Goal: Register for event/course

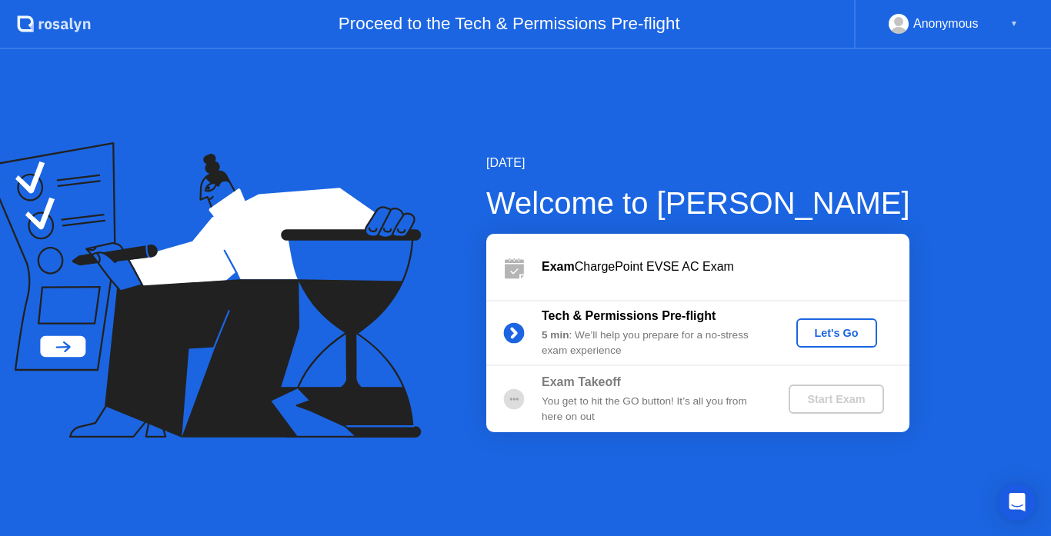
click at [829, 329] on div "Let's Go" at bounding box center [837, 333] width 68 height 12
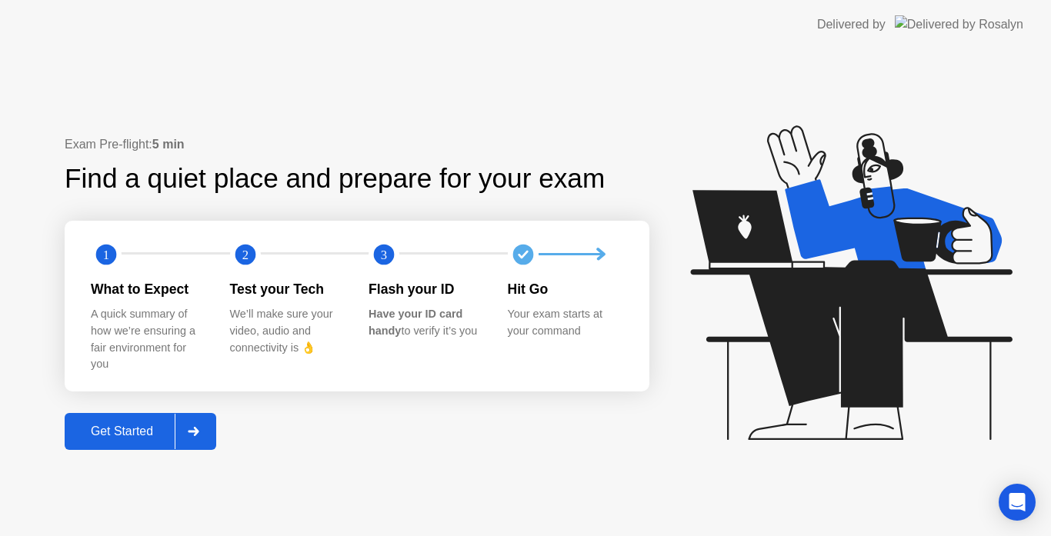
click at [216, 429] on button "Get Started" at bounding box center [141, 431] width 152 height 37
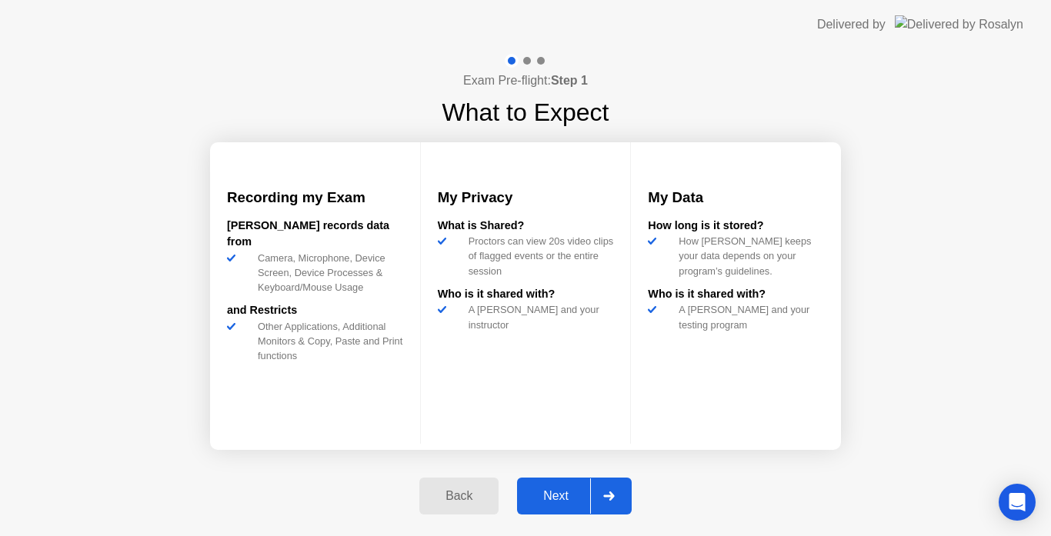
click at [600, 496] on div at bounding box center [608, 496] width 37 height 35
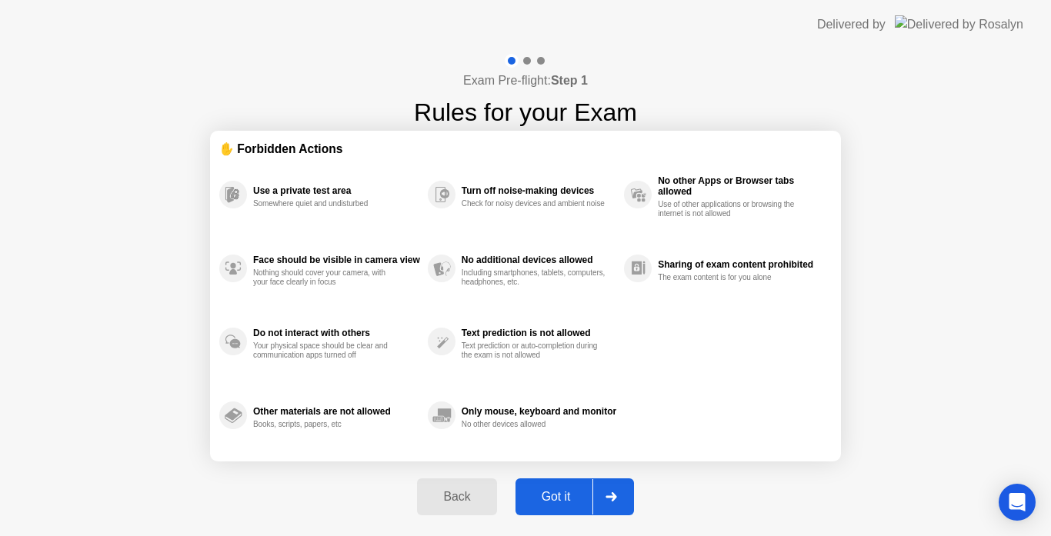
click at [600, 496] on div at bounding box center [610, 496] width 37 height 35
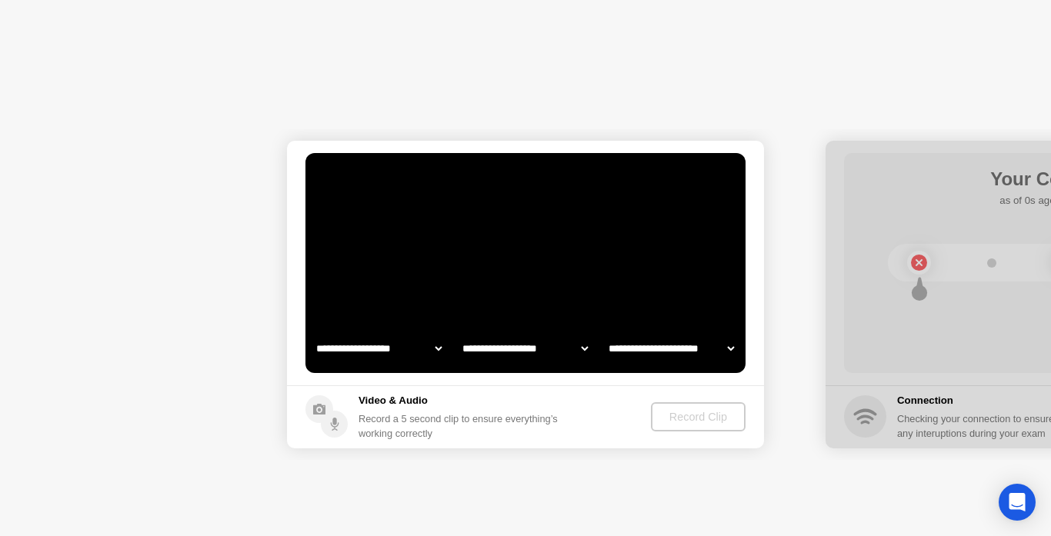
select select "**********"
select select "*******"
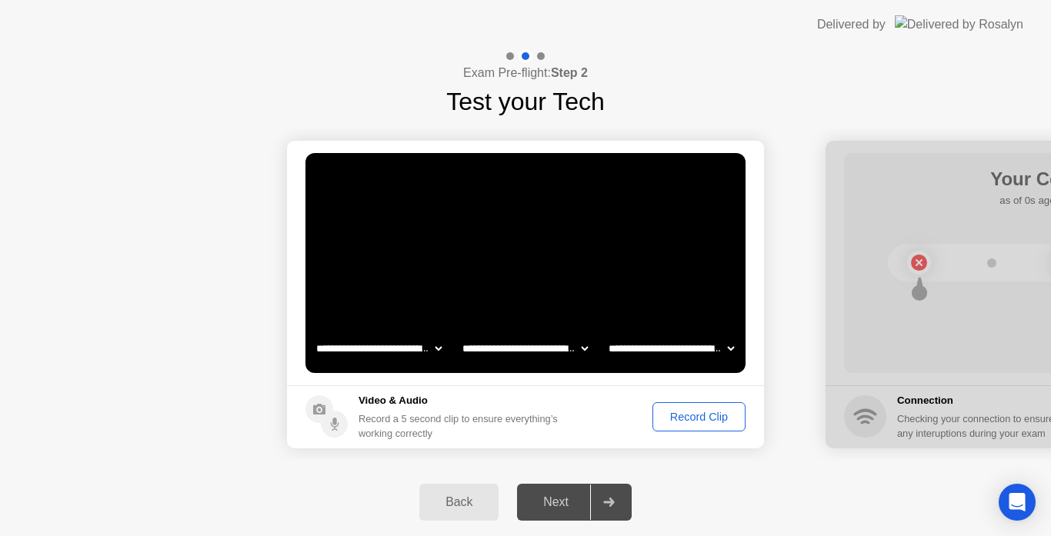
click at [697, 421] on div "Record Clip" at bounding box center [699, 417] width 82 height 12
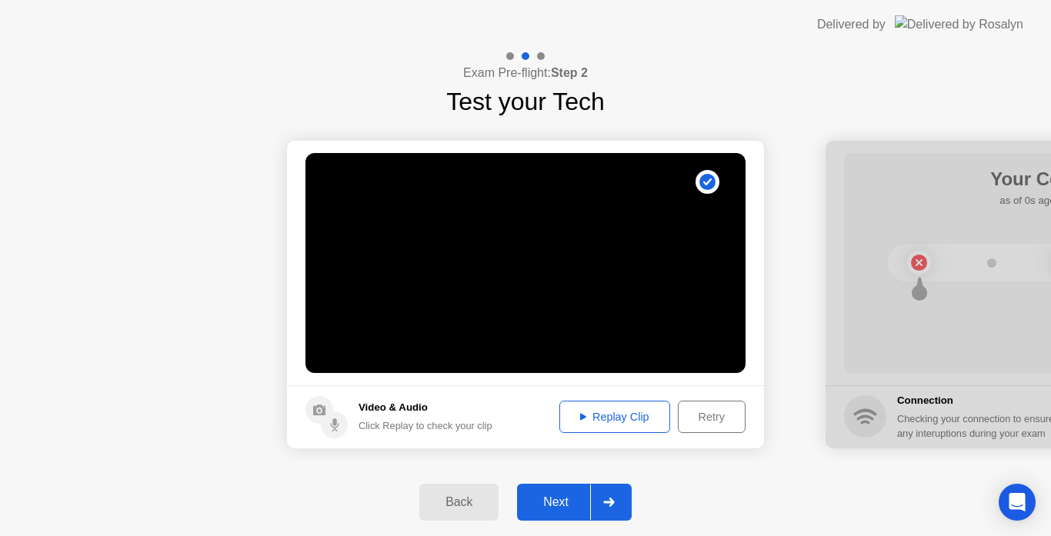
click at [619, 491] on div at bounding box center [608, 502] width 37 height 35
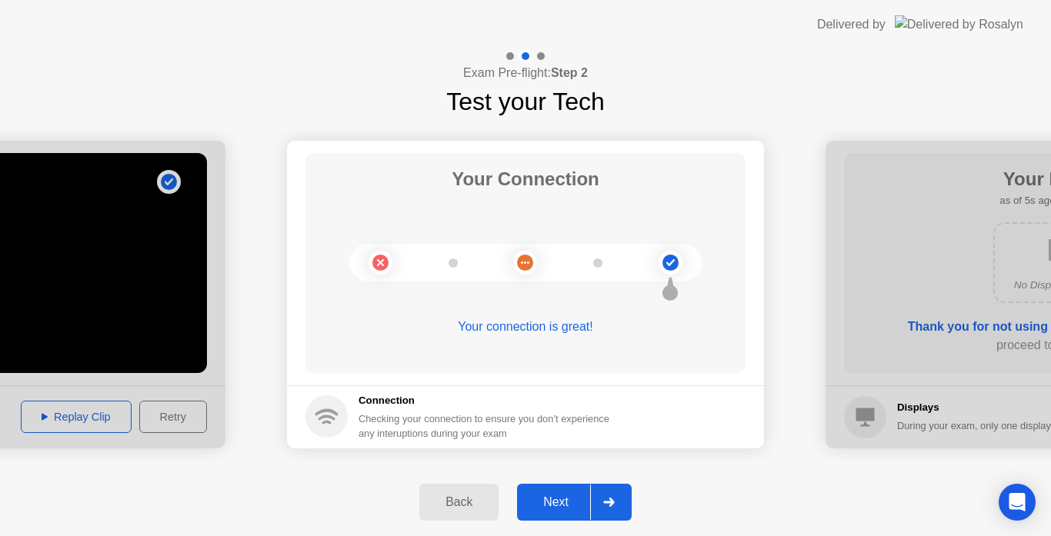
click at [614, 492] on div at bounding box center [608, 502] width 37 height 35
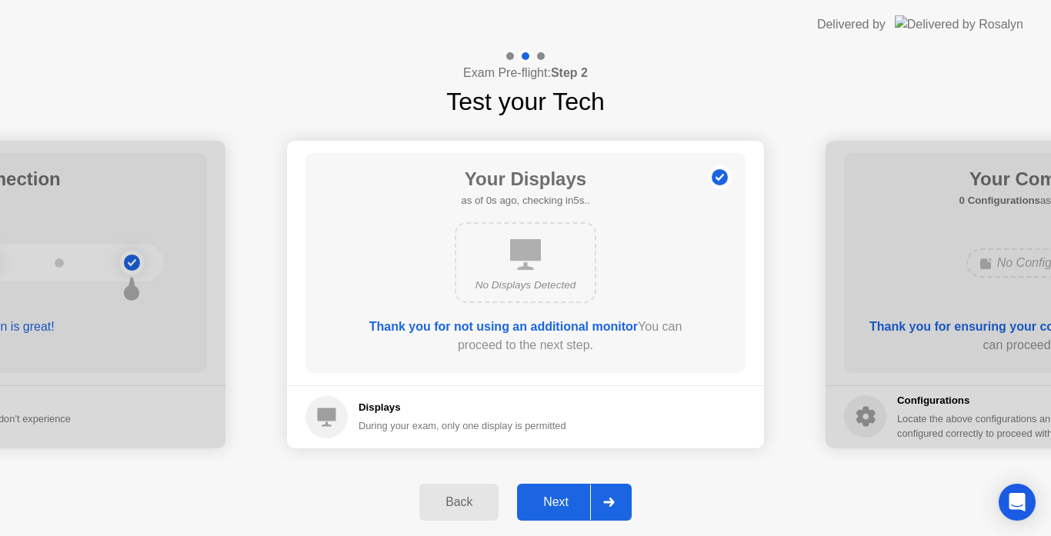
drag, startPoint x: 614, startPoint y: 492, endPoint x: 631, endPoint y: 516, distance: 29.3
click at [631, 516] on button "Next" at bounding box center [574, 502] width 115 height 37
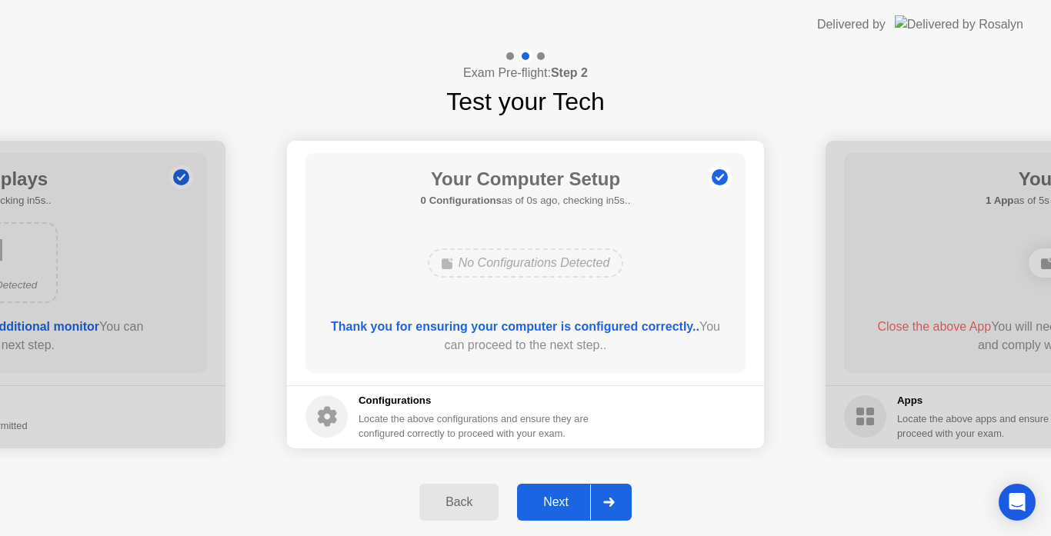
click at [604, 509] on div at bounding box center [608, 502] width 37 height 35
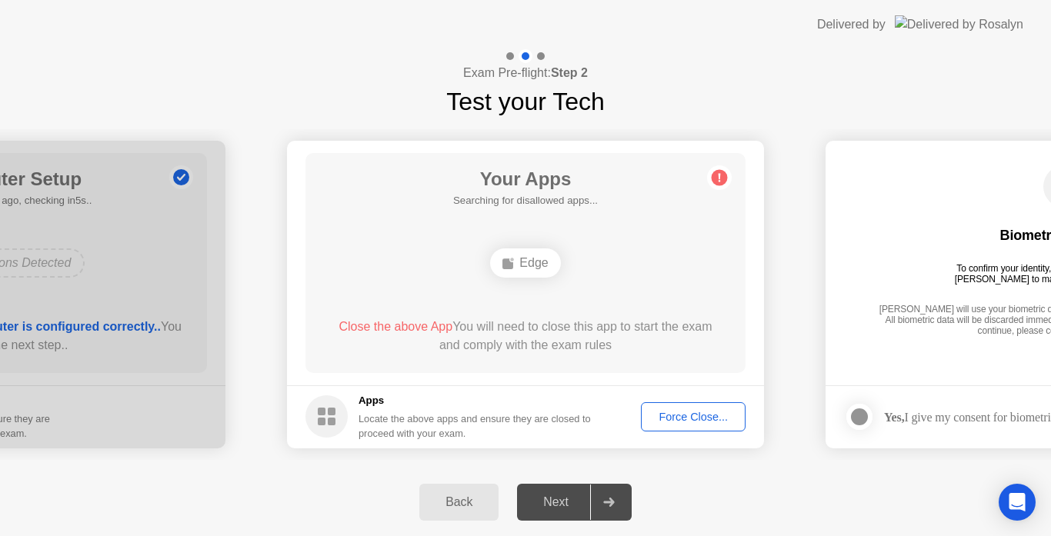
click at [604, 509] on div at bounding box center [608, 502] width 37 height 35
click at [669, 414] on div "Force Close..." at bounding box center [693, 417] width 94 height 12
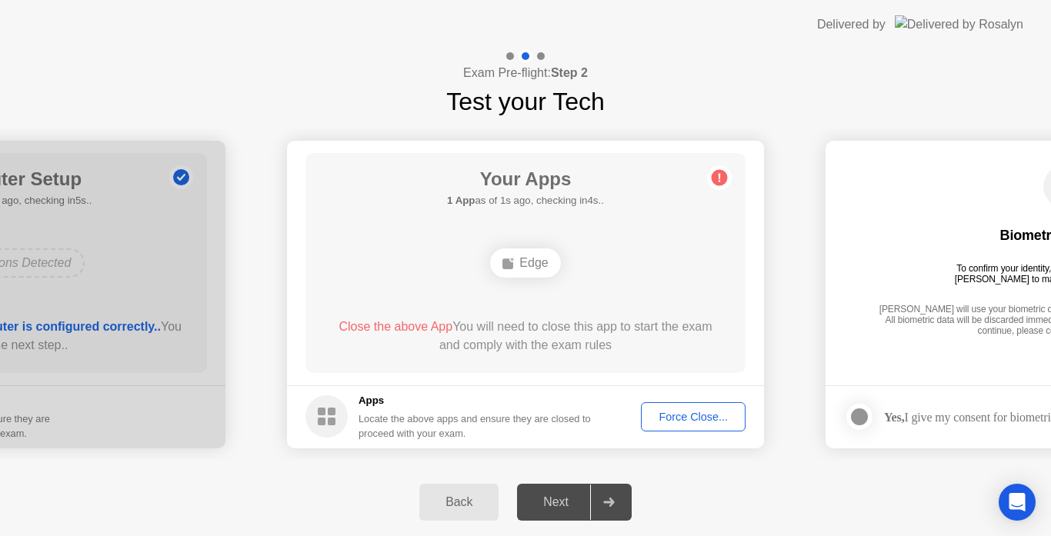
click at [703, 427] on button "Force Close..." at bounding box center [693, 416] width 105 height 29
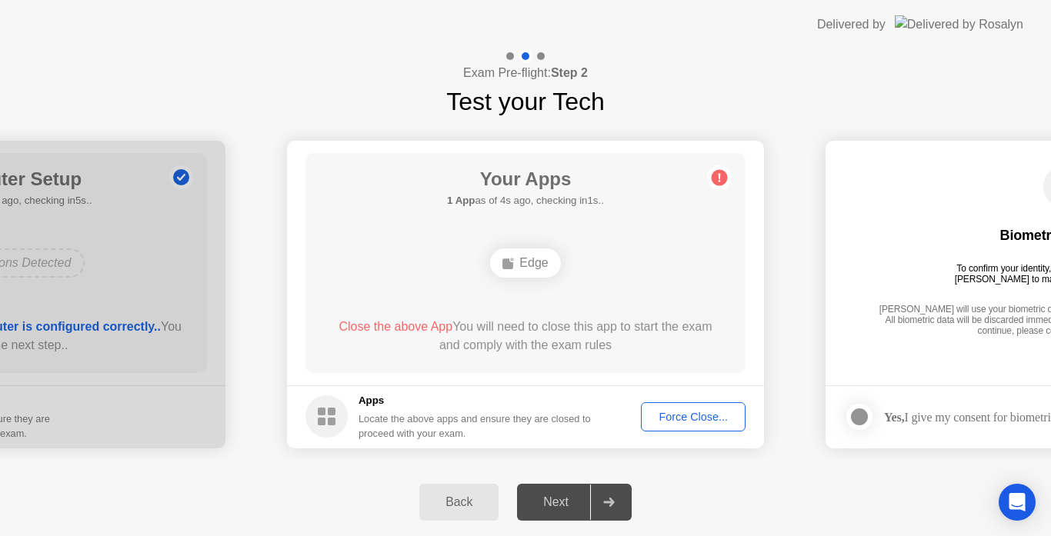
click at [495, 499] on button "Back" at bounding box center [458, 502] width 79 height 37
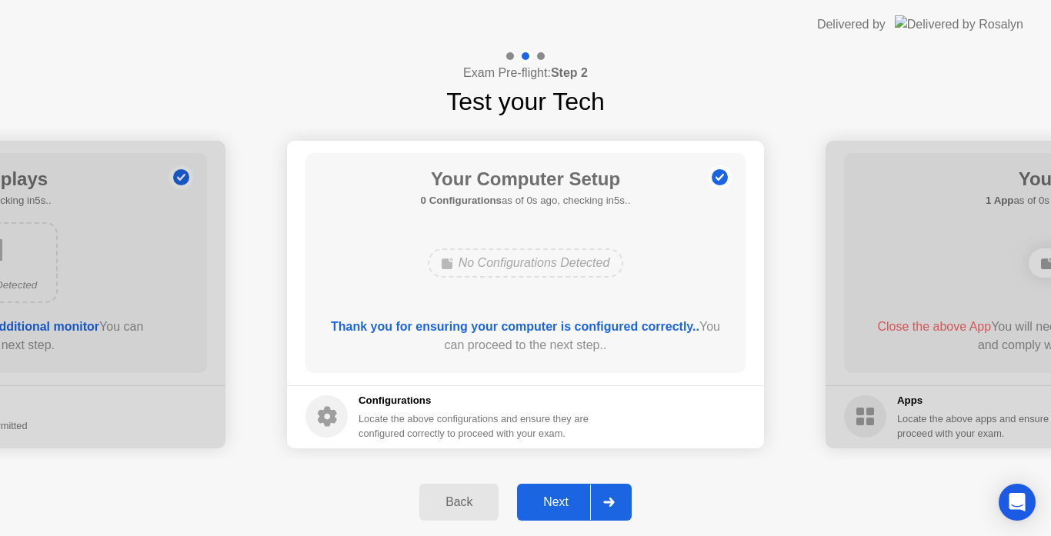
click at [574, 496] on div "Next" at bounding box center [556, 503] width 68 height 14
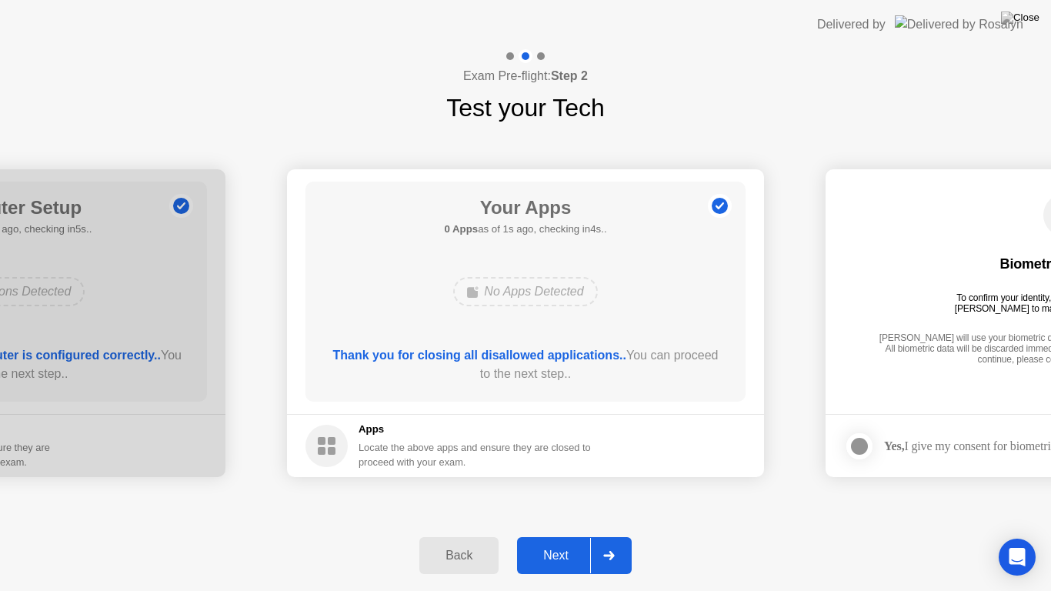
click at [570, 536] on button "Next" at bounding box center [574, 555] width 115 height 37
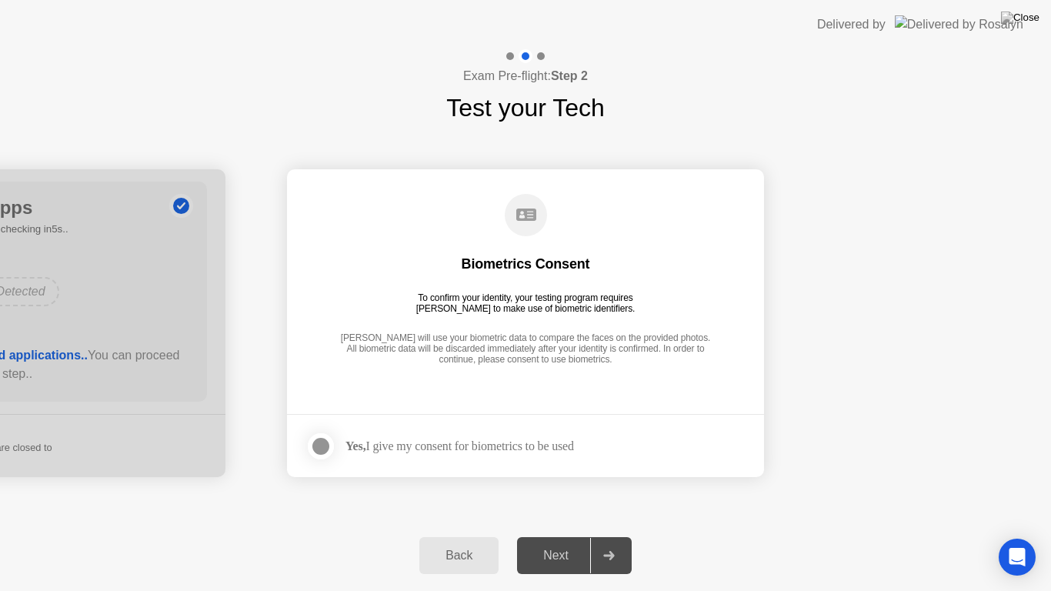
click at [325, 454] on div at bounding box center [321, 446] width 18 height 18
click at [559, 536] on div "Next" at bounding box center [556, 556] width 68 height 14
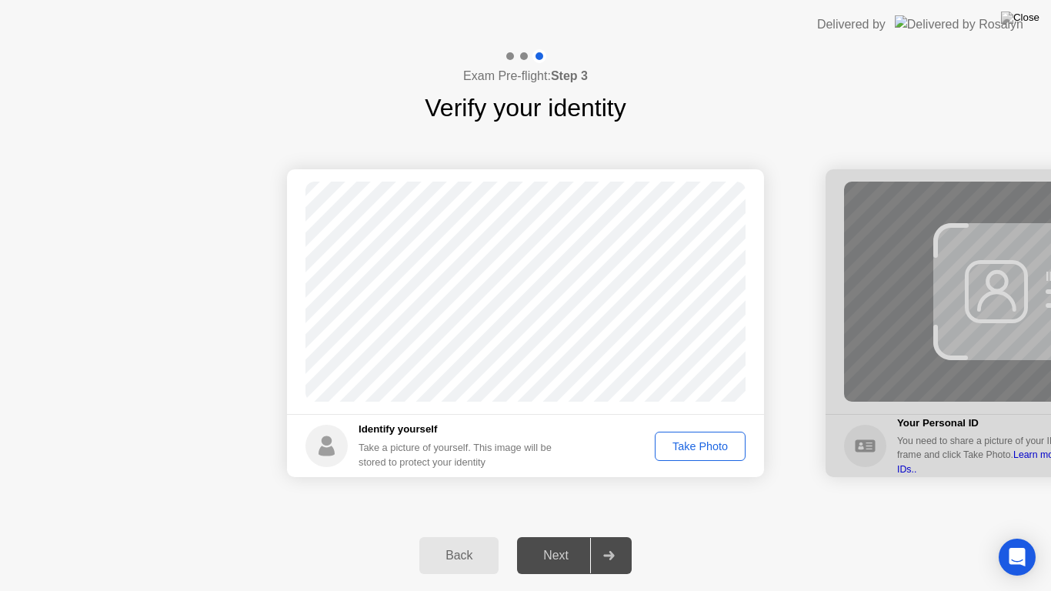
click at [701, 448] on div "Take Photo" at bounding box center [700, 446] width 80 height 12
click at [576, 536] on div "Next" at bounding box center [556, 556] width 68 height 14
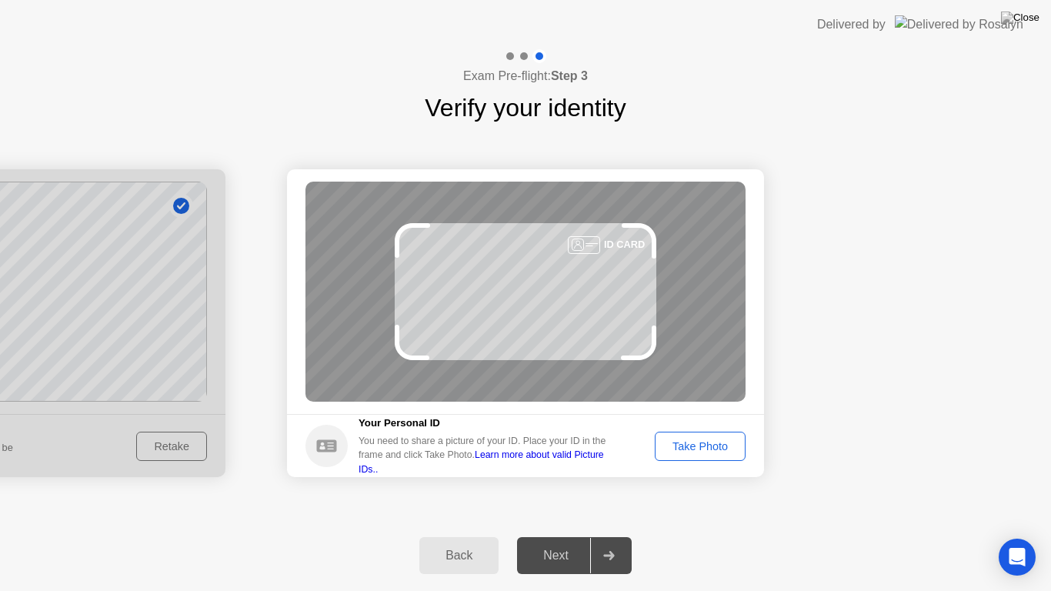
click at [679, 446] on div "Take Photo" at bounding box center [700, 446] width 80 height 12
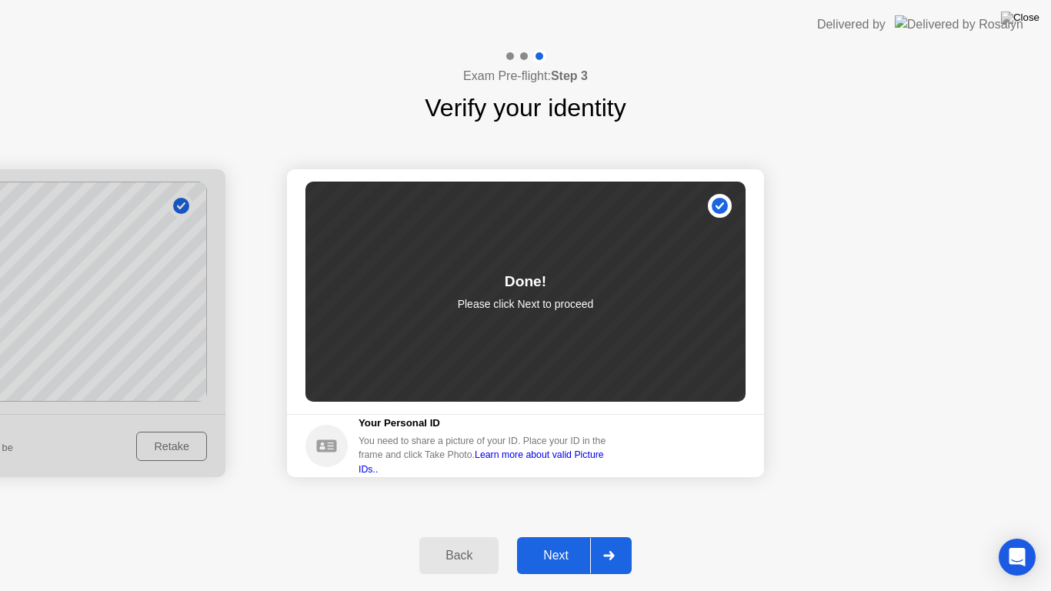
click at [572, 536] on button "Next" at bounding box center [574, 555] width 115 height 37
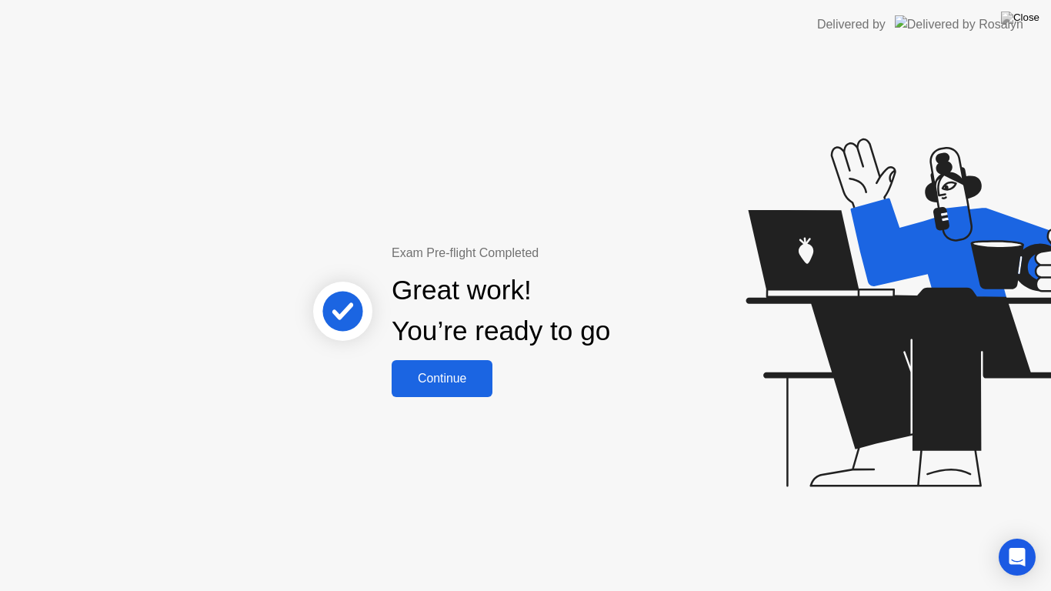
click at [446, 388] on button "Continue" at bounding box center [442, 378] width 101 height 37
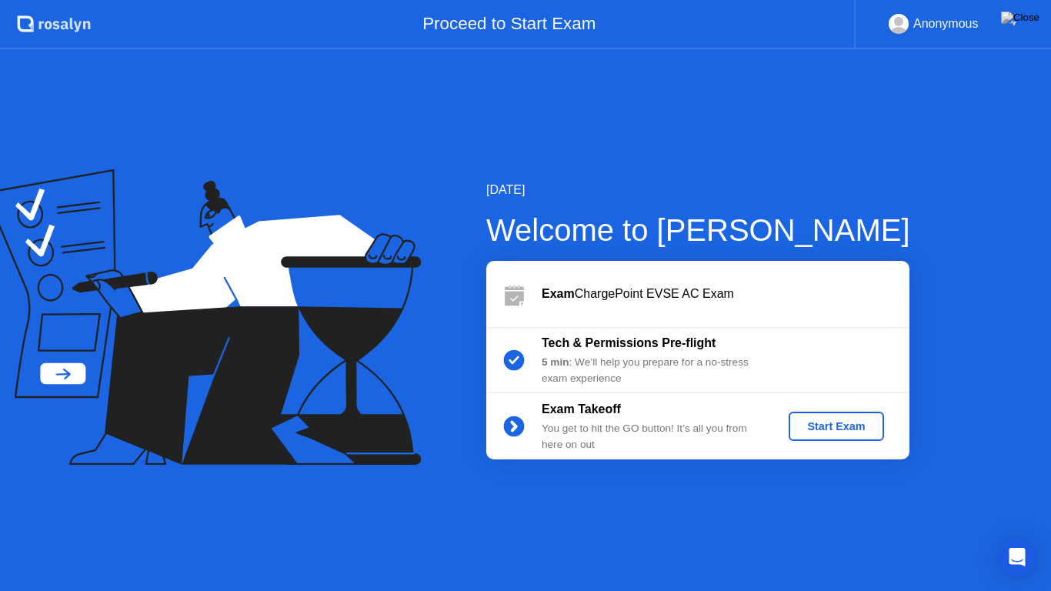
click at [861, 425] on div "Start Exam" at bounding box center [836, 426] width 82 height 12
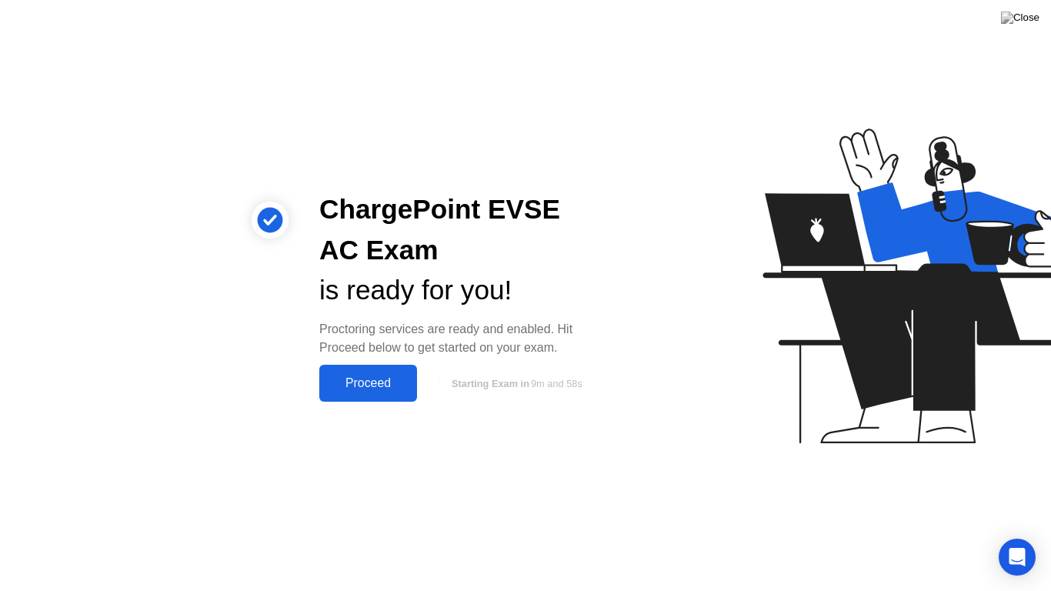
click at [407, 382] on div "Proceed" at bounding box center [368, 383] width 88 height 14
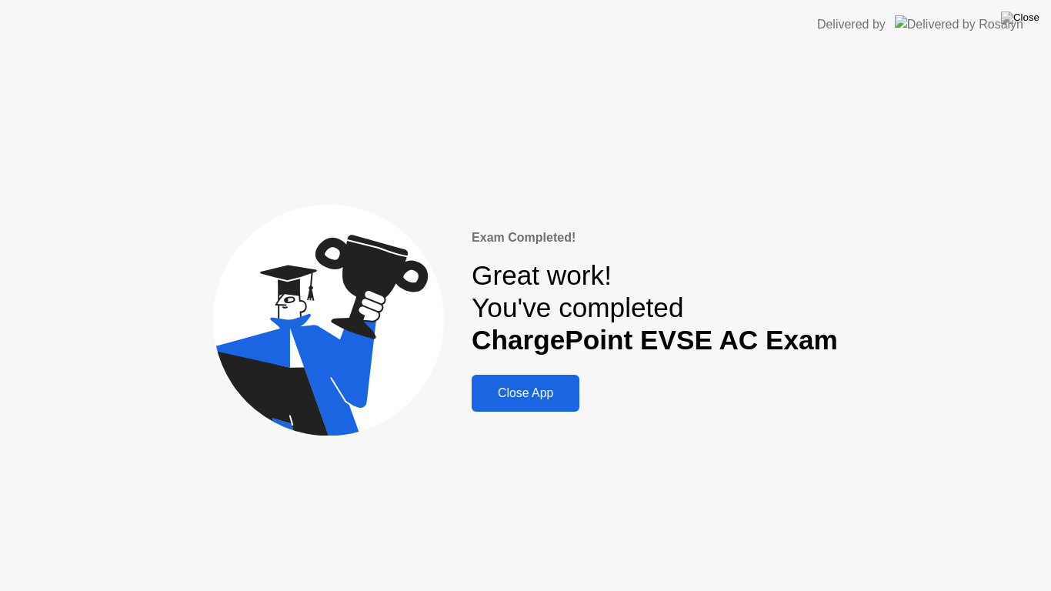
click at [503, 379] on button "Close App" at bounding box center [526, 393] width 108 height 37
